Goal: Contribute content: Add original content to the website for others to see

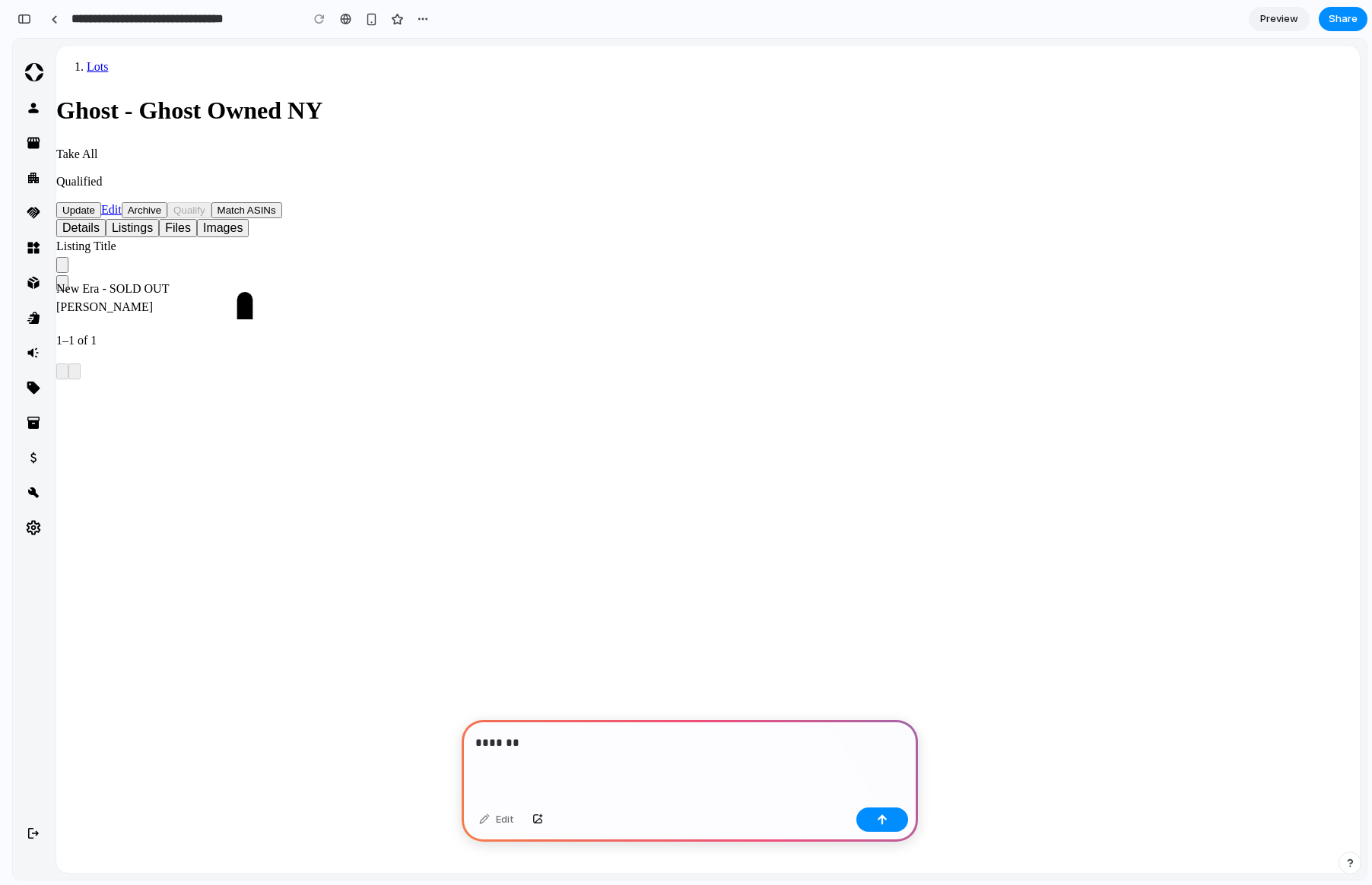
click at [476, 744] on p "*******" at bounding box center [690, 742] width 429 height 18
click at [626, 740] on p "*******" at bounding box center [703, 749] width 402 height 18
click at [624, 760] on div "*******" at bounding box center [690, 762] width 456 height 79
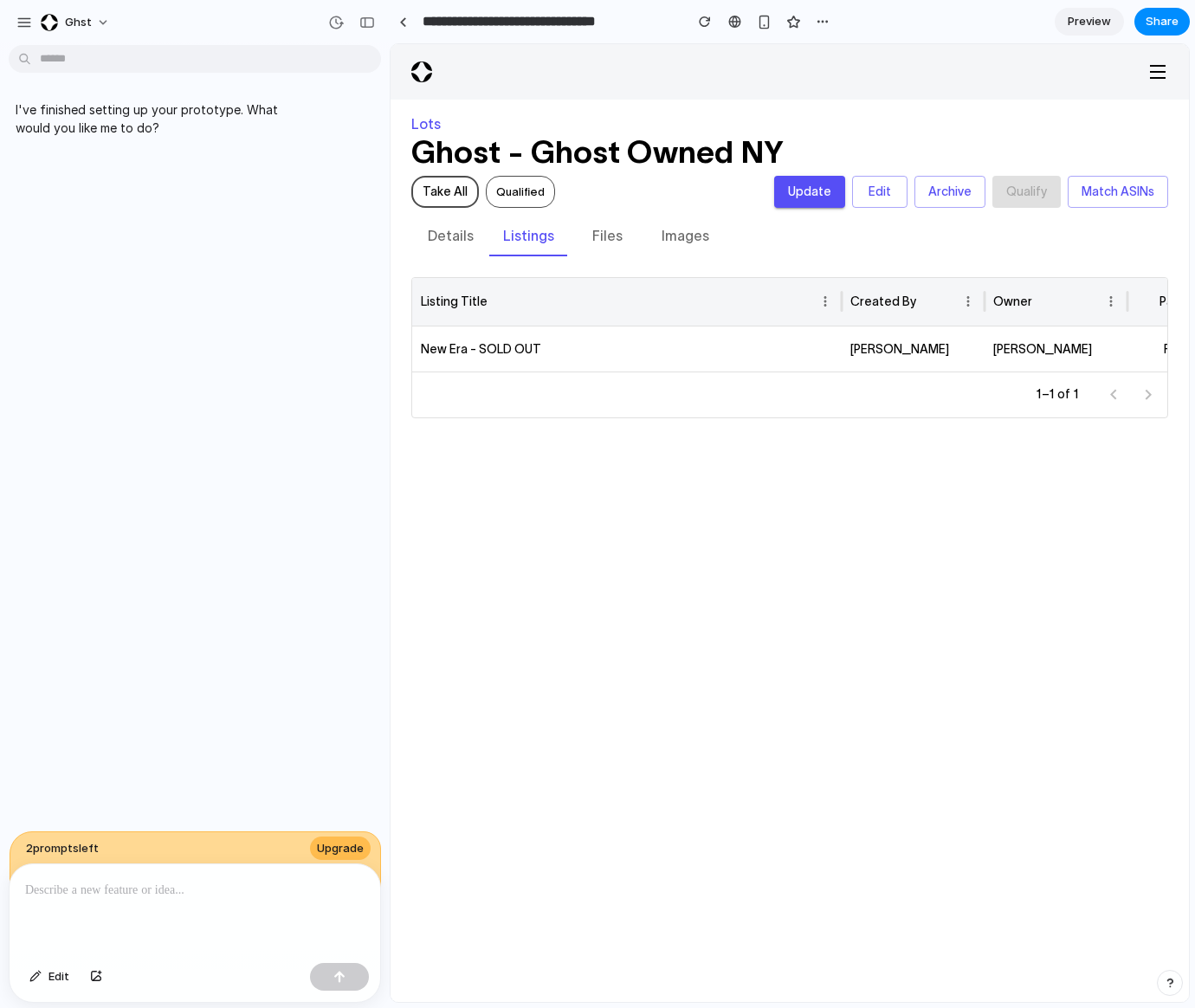
click at [119, 847] on div "2 prompt s left Upgrade" at bounding box center [196, 862] width 372 height 61
